Goal: Task Accomplishment & Management: Use online tool/utility

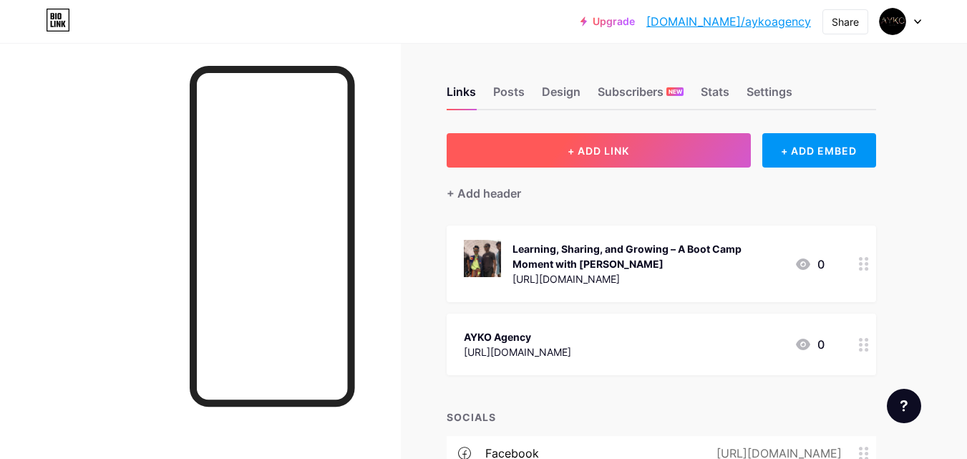
click at [631, 152] on button "+ ADD LINK" at bounding box center [599, 150] width 304 height 34
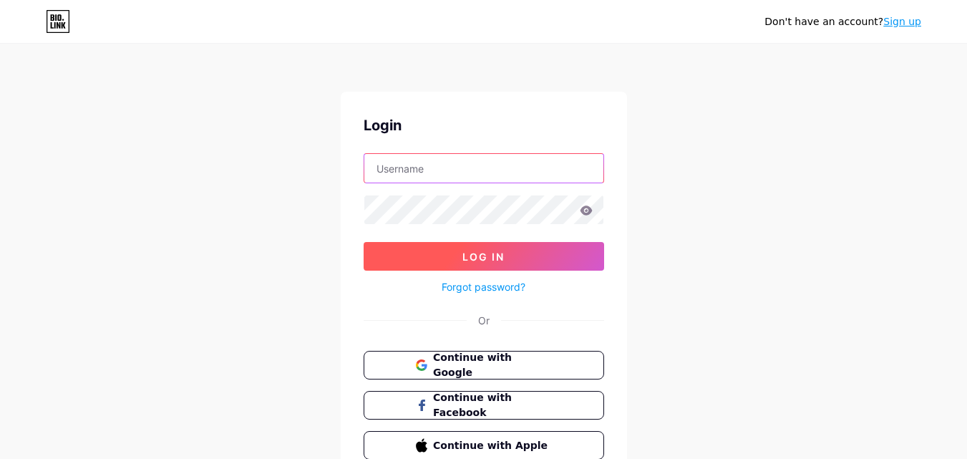
type input "aykoagency23@gmail.com"
click at [464, 258] on span "Log In" at bounding box center [483, 256] width 42 height 12
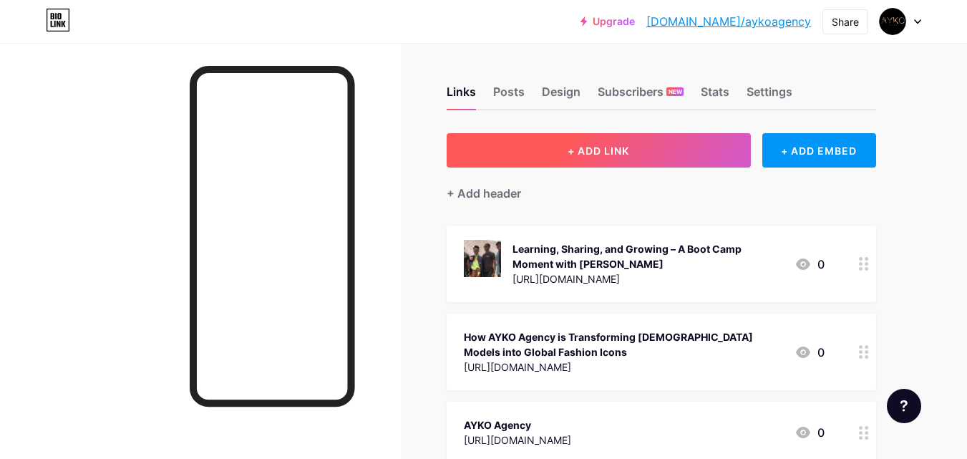
click at [590, 152] on span "+ ADD LINK" at bounding box center [599, 151] width 62 height 12
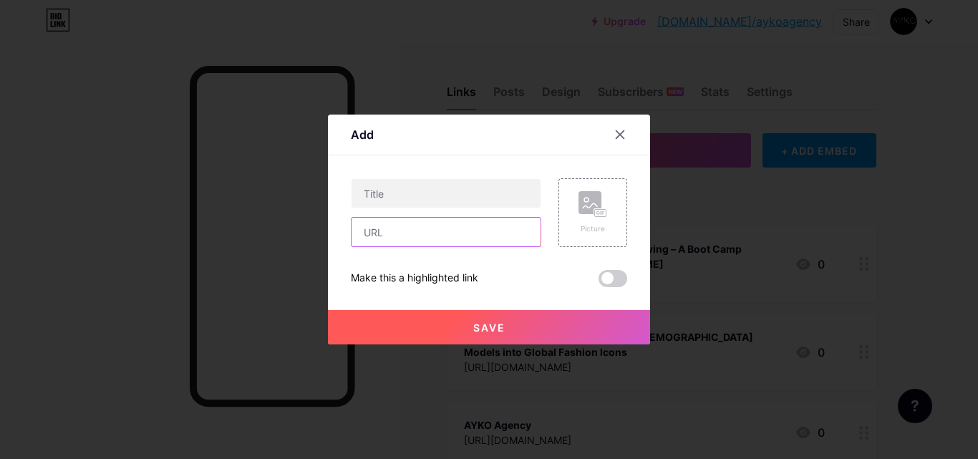
click at [415, 227] on input "text" at bounding box center [445, 232] width 189 height 29
paste input "https://medium.com/@aykoagency/how-nigerian-model-agencies-are-changing-the-fac…"
type input "https://medium.com/@aykoagency/how-nigerian-model-agencies-are-changing-the-fac…"
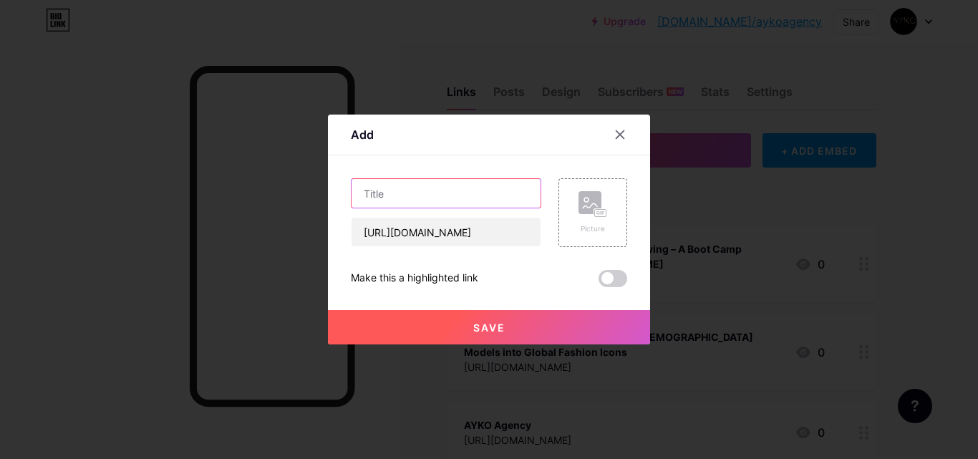
scroll to position [0, 0]
click at [402, 190] on input "text" at bounding box center [445, 193] width 189 height 29
click at [364, 180] on input "text" at bounding box center [445, 193] width 189 height 29
paste input "How Nigerian Model Agencies Are Changing the Face of Fashion"
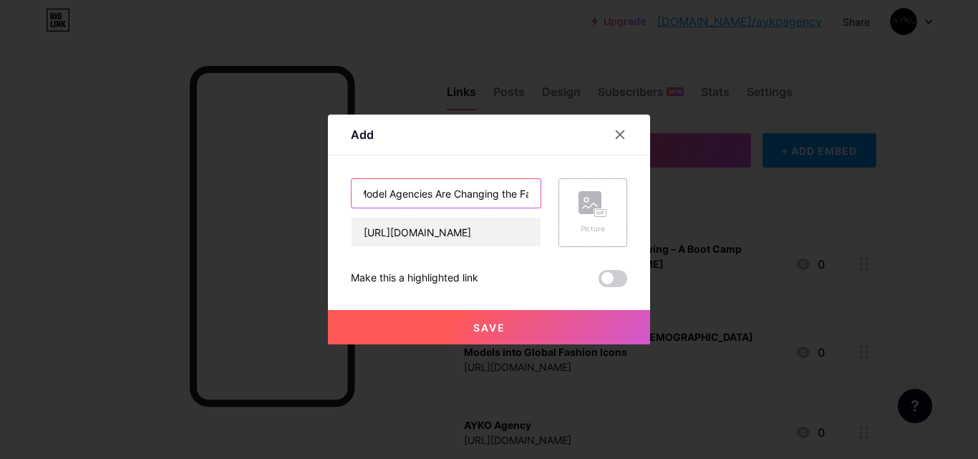
type input "How Nigerian Model Agencies Are Changing the Face of Fashion"
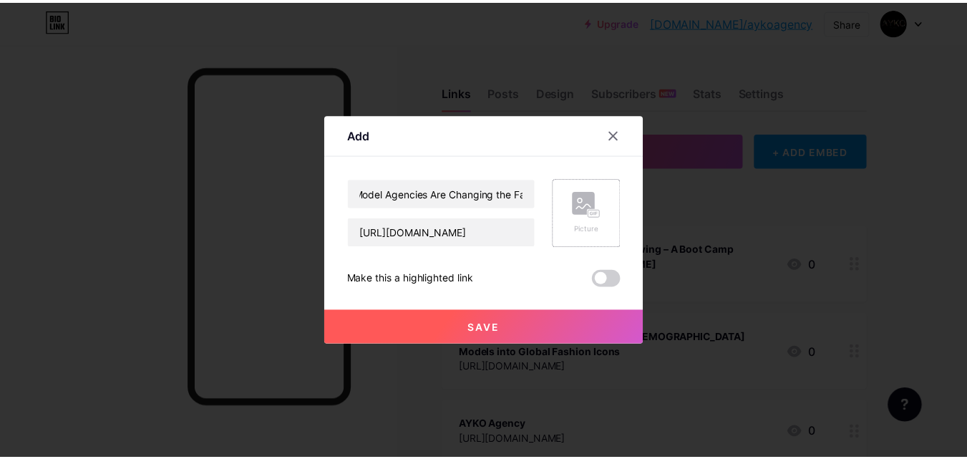
scroll to position [0, 0]
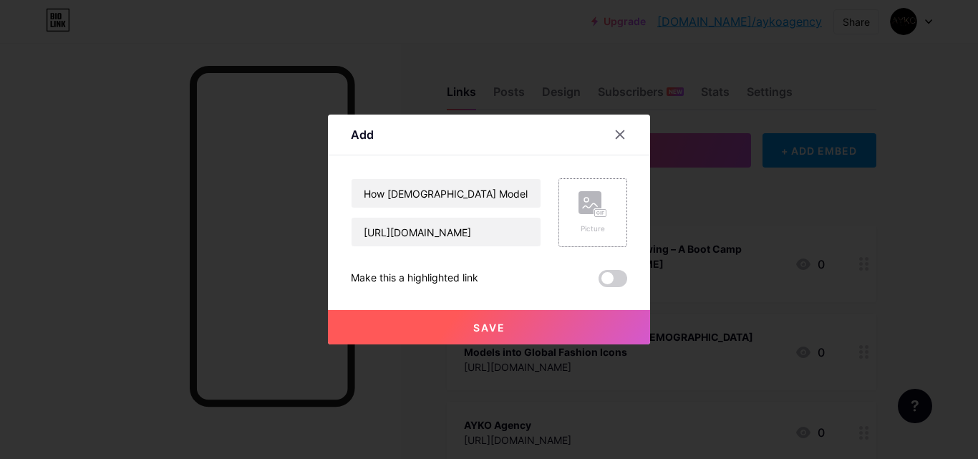
click at [601, 201] on icon at bounding box center [592, 204] width 29 height 26
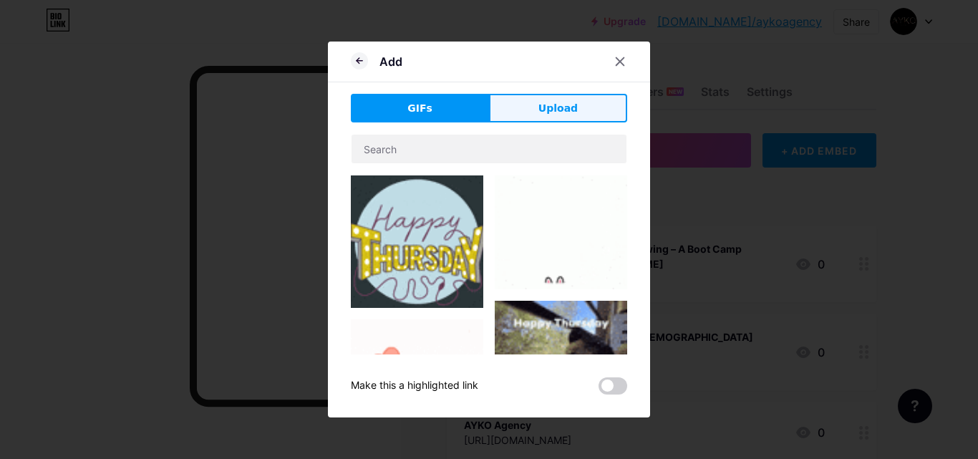
click at [511, 101] on button "Upload" at bounding box center [558, 108] width 138 height 29
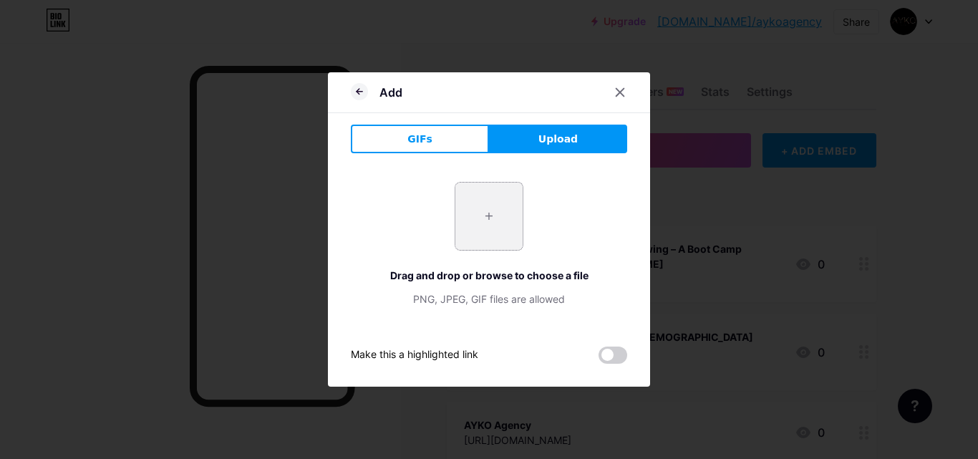
click at [462, 223] on input "file" at bounding box center [488, 215] width 67 height 67
type input "C:\fakepath\4 - Copy.jpg"
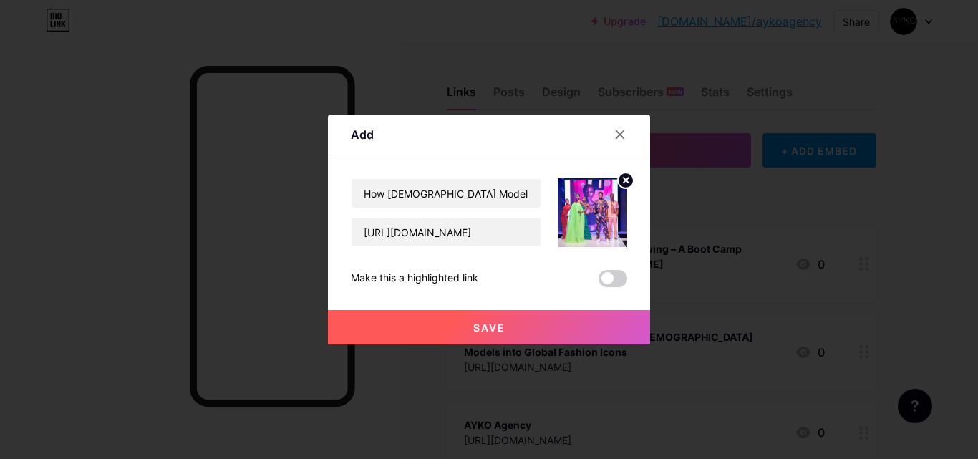
click at [473, 328] on span "Save" at bounding box center [489, 327] width 32 height 12
